Goal: Information Seeking & Learning: Compare options

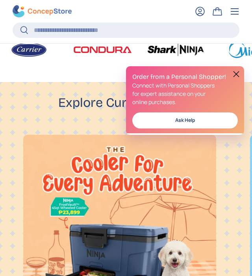
scroll to position [356, 0]
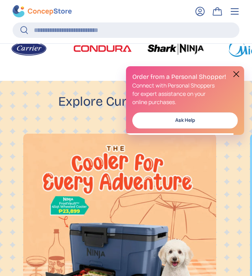
click at [237, 76] on button at bounding box center [236, 73] width 9 height 9
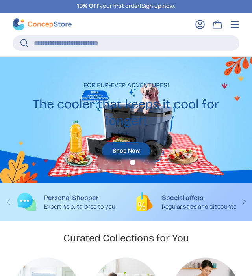
scroll to position [0, 0]
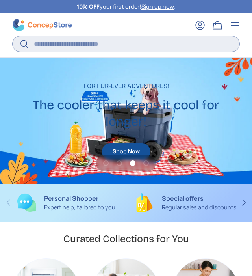
click at [184, 44] on input "Search" at bounding box center [126, 43] width 227 height 15
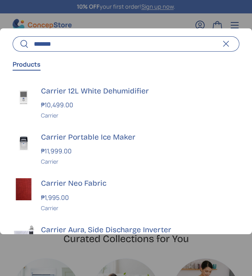
scroll to position [0, 757]
click at [112, 44] on input "*******" at bounding box center [126, 43] width 227 height 15
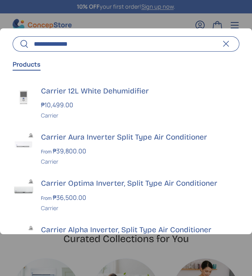
type input "**********"
click at [13, 35] on button "Search" at bounding box center [21, 44] width 16 height 19
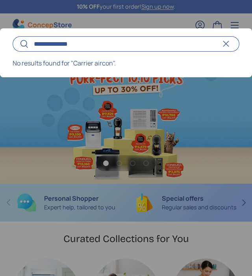
scroll to position [0, 0]
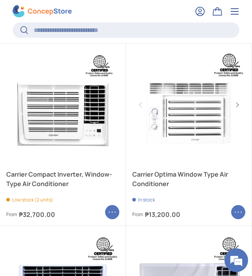
click at [209, 175] on link "Carrier Optima Window Type Air Conditioner" at bounding box center [189, 179] width 113 height 19
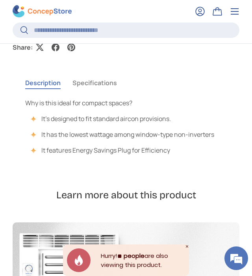
scroll to position [663, 0]
click at [101, 88] on button "Specifications" at bounding box center [95, 83] width 45 height 18
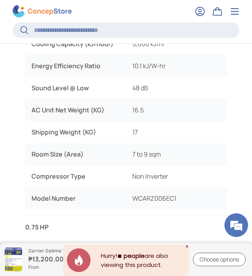
scroll to position [907, 0]
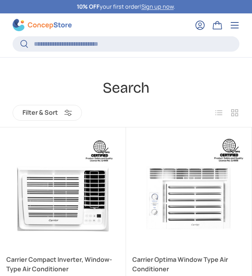
scroll to position [85, 0]
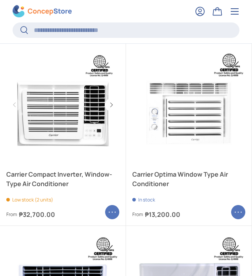
click at [85, 189] on link "Carrier Compact Inverter, Window-Type Air Conditioner" at bounding box center [62, 179] width 113 height 19
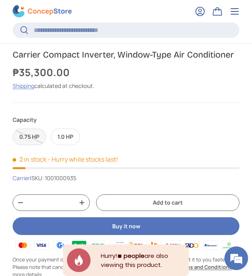
scroll to position [419, 0]
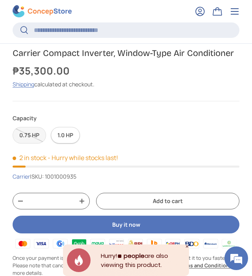
click at [69, 138] on label "1.0 HP" at bounding box center [65, 135] width 29 height 17
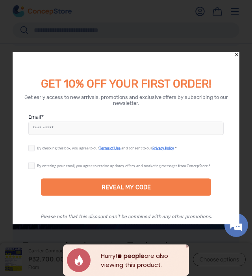
scroll to position [1563, 0]
click at [236, 55] on icon "Close" at bounding box center [237, 55] width 6 height 6
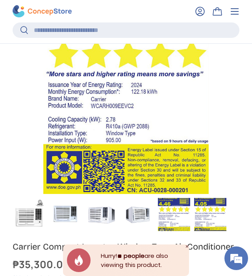
scroll to position [228, 0]
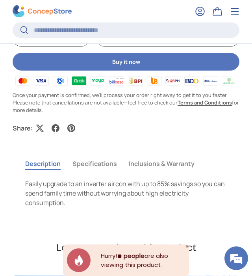
click at [105, 169] on button "Specifications" at bounding box center [95, 164] width 45 height 18
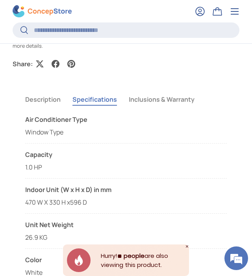
scroll to position [642, 0]
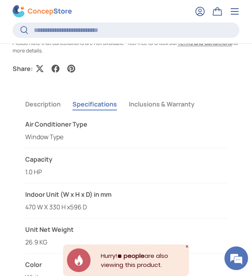
click at [187, 106] on button "Inclusions & Warranty" at bounding box center [162, 104] width 66 height 18
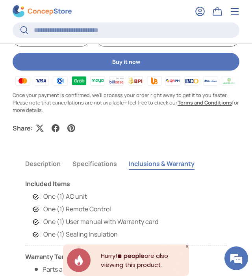
scroll to position [581, 0]
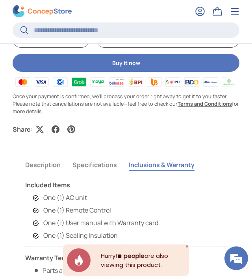
click at [95, 167] on button "Specifications" at bounding box center [95, 165] width 45 height 18
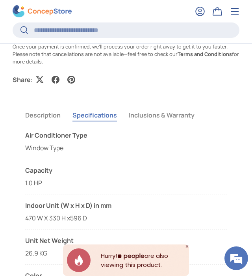
scroll to position [638, 0]
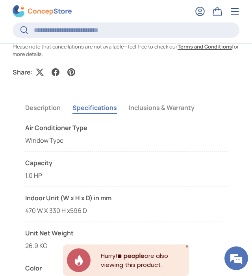
click at [54, 117] on button "Description" at bounding box center [42, 108] width 35 height 18
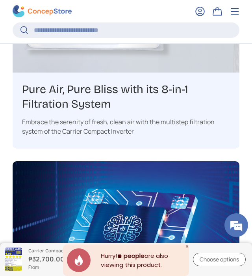
scroll to position [1461, 0]
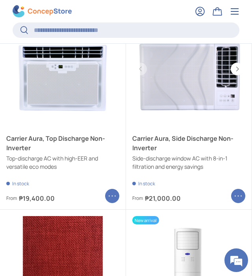
click at [201, 153] on link "Carrier Aura, Side Discharge Non-Inverter" at bounding box center [189, 143] width 113 height 19
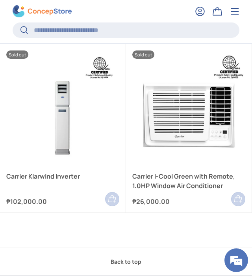
scroll to position [874, 0]
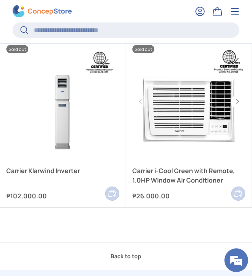
click at [199, 143] on img "Carrier i-Cool Green with Remote, 1.0HP Window Air Conditioner" at bounding box center [189, 101] width 113 height 113
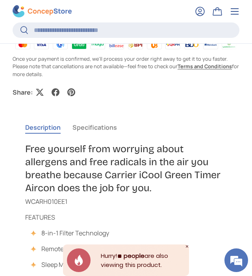
scroll to position [495, 0]
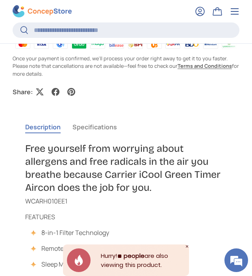
click at [112, 134] on button "Specifications" at bounding box center [95, 127] width 45 height 18
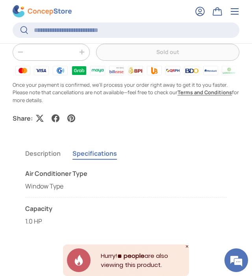
scroll to position [468, 0]
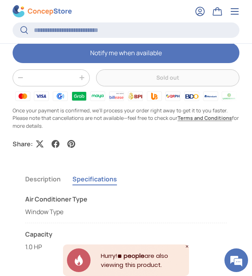
click at [52, 184] on button "Description" at bounding box center [42, 179] width 35 height 18
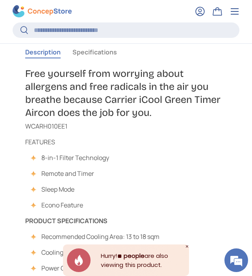
scroll to position [571, 0]
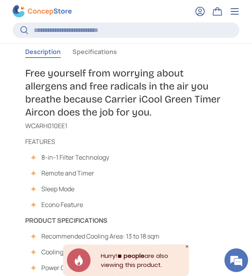
click at [108, 55] on button "Specifications" at bounding box center [95, 52] width 45 height 18
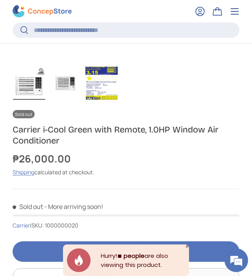
scroll to position [243, 0]
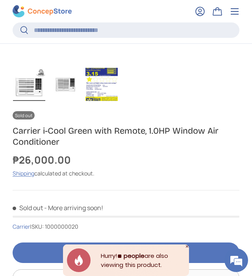
click at [59, 85] on img "Gallery Viewer" at bounding box center [65, 84] width 32 height 33
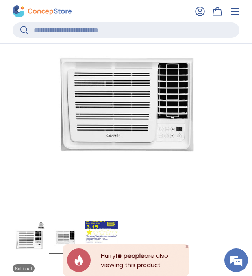
scroll to position [90, 0]
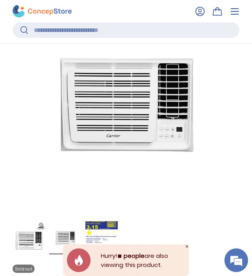
click at [111, 234] on img "Gallery Viewer" at bounding box center [102, 237] width 32 height 33
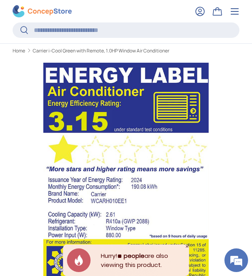
scroll to position [20, 0]
